Goal: Task Accomplishment & Management: Manage account settings

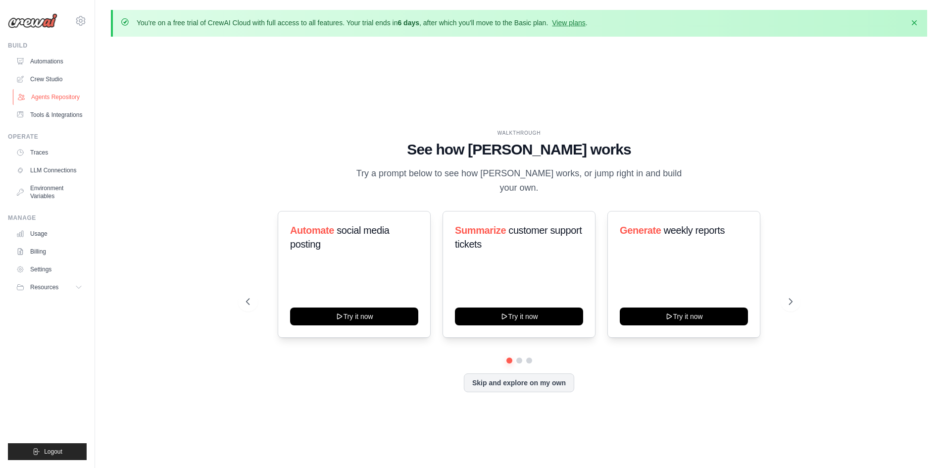
click at [41, 97] on link "Agents Repository" at bounding box center [50, 97] width 75 height 16
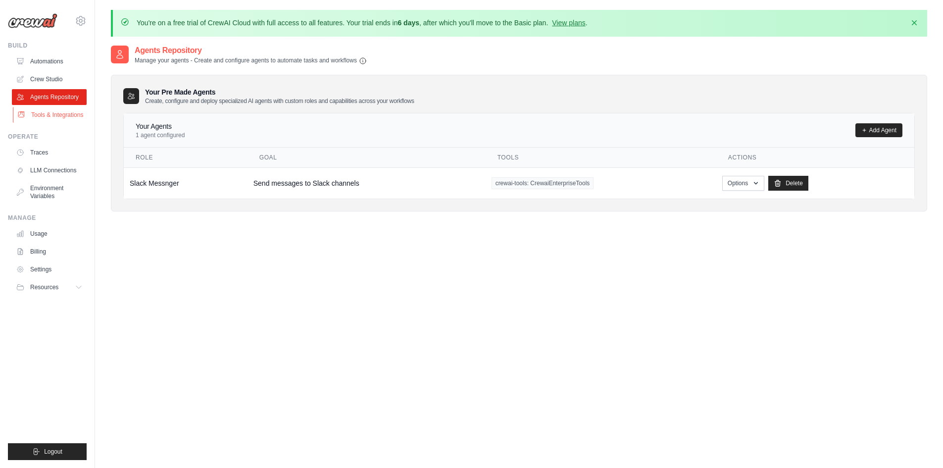
click at [47, 121] on link "Tools & Integrations" at bounding box center [50, 115] width 75 height 16
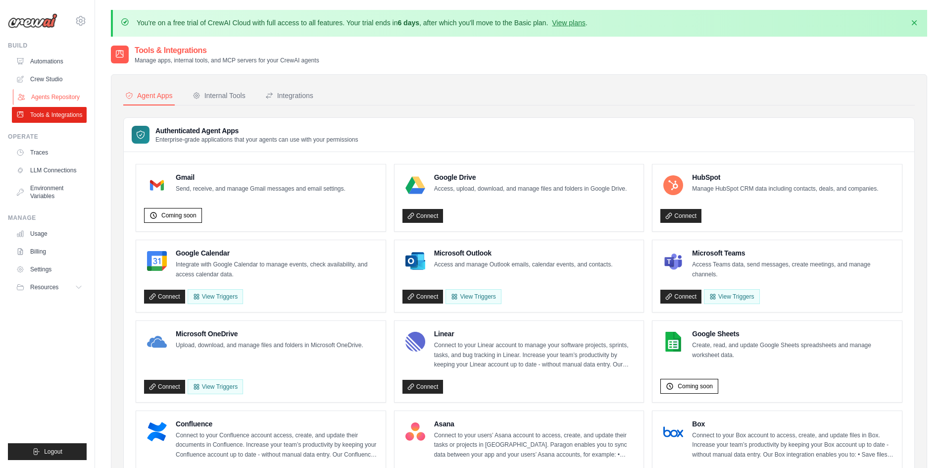
click at [54, 100] on link "Agents Repository" at bounding box center [50, 97] width 75 height 16
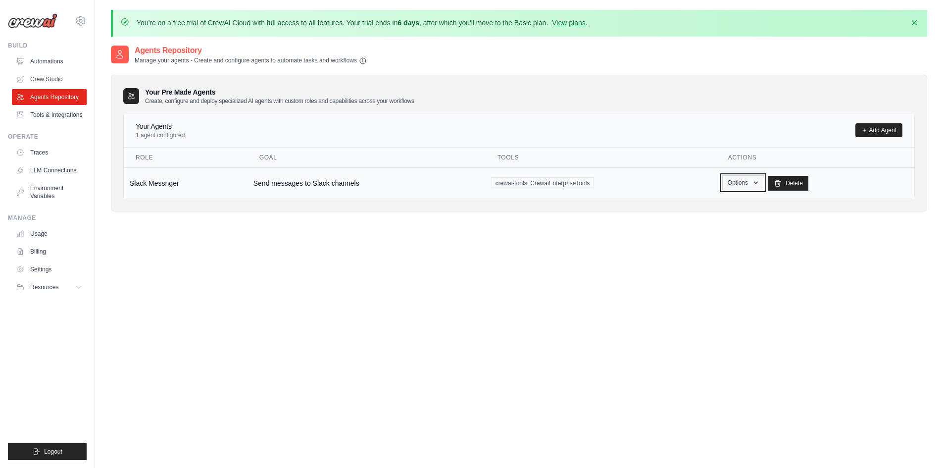
click at [761, 189] on button "Options" at bounding box center [743, 182] width 42 height 15
click at [747, 203] on link "Show" at bounding box center [728, 206] width 71 height 18
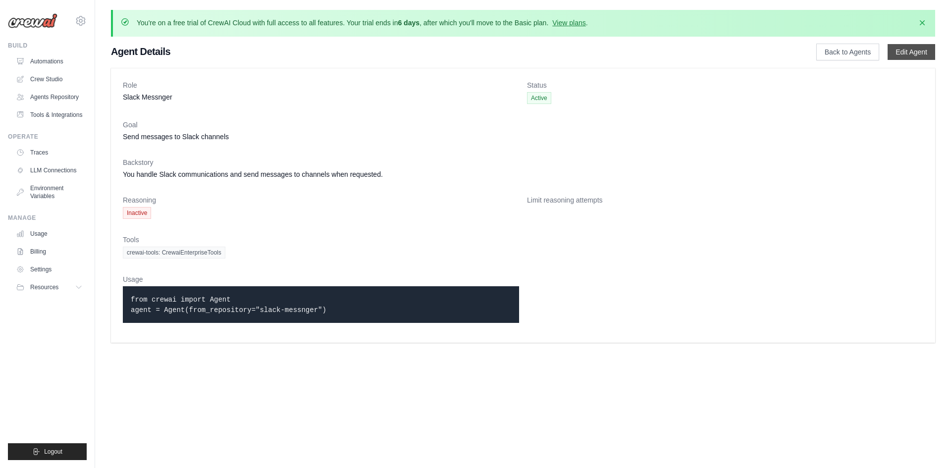
drag, startPoint x: 899, startPoint y: 45, endPoint x: 884, endPoint y: 53, distance: 16.8
click at [899, 45] on link "Edit Agent" at bounding box center [911, 52] width 48 height 16
